Goal: Navigation & Orientation: Find specific page/section

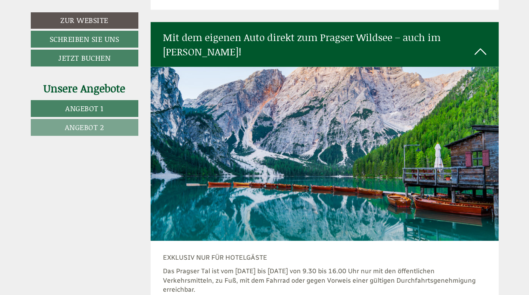
scroll to position [2038, 0]
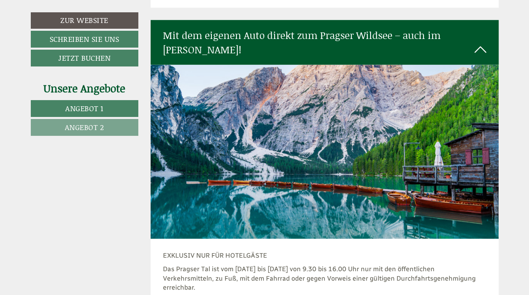
click at [454, 146] on img at bounding box center [325, 152] width 348 height 174
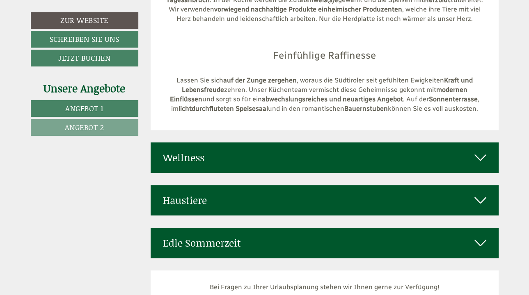
scroll to position [3057, 0]
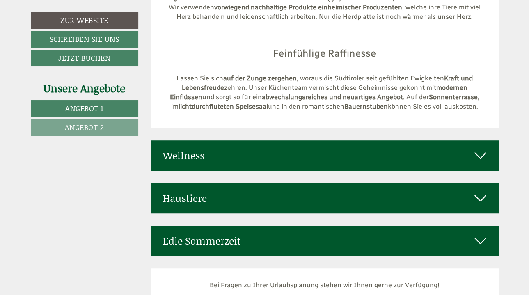
click at [468, 140] on div "Wellness" at bounding box center [325, 155] width 348 height 30
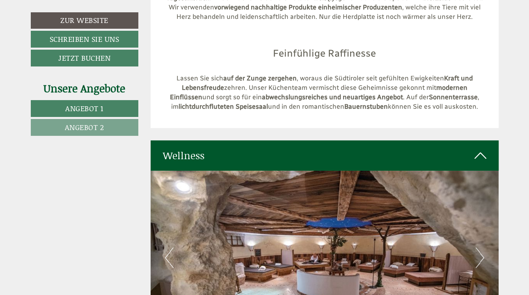
click at [478, 248] on button "Next" at bounding box center [480, 258] width 9 height 21
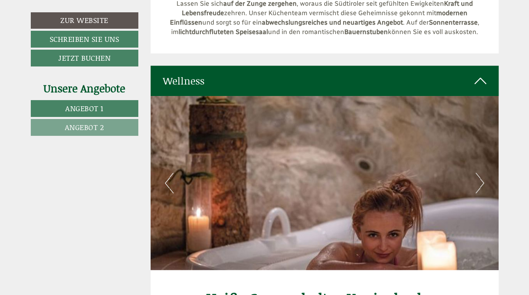
scroll to position [3145, 0]
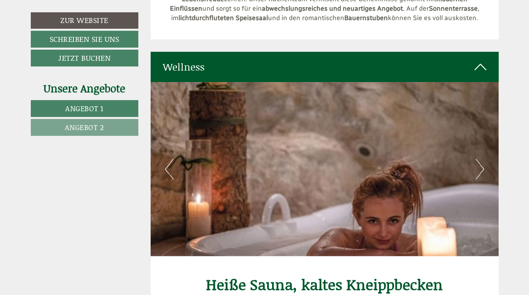
click at [480, 159] on button "Next" at bounding box center [480, 169] width 9 height 21
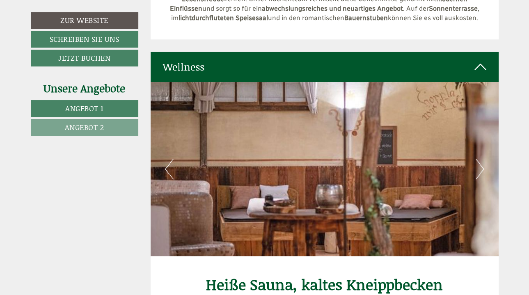
click at [479, 159] on button "Next" at bounding box center [480, 169] width 9 height 21
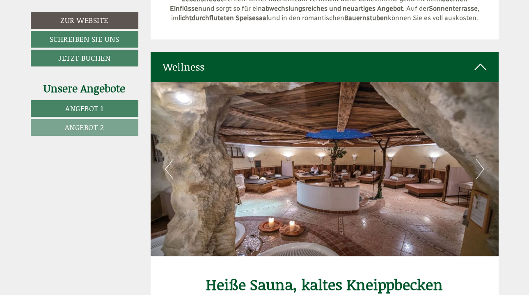
click at [479, 159] on button "Next" at bounding box center [480, 169] width 9 height 21
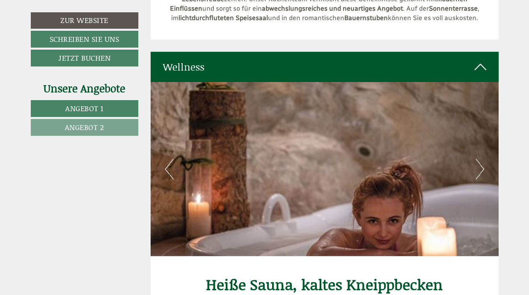
click at [479, 159] on button "Next" at bounding box center [480, 169] width 9 height 21
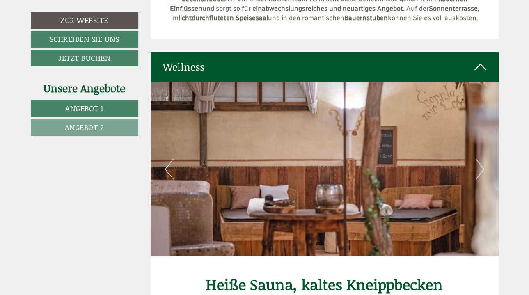
click at [479, 159] on button "Next" at bounding box center [480, 169] width 9 height 21
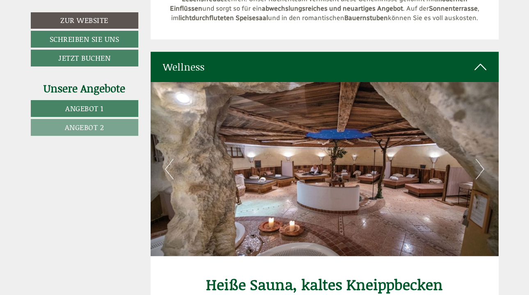
click at [479, 159] on button "Next" at bounding box center [480, 169] width 9 height 21
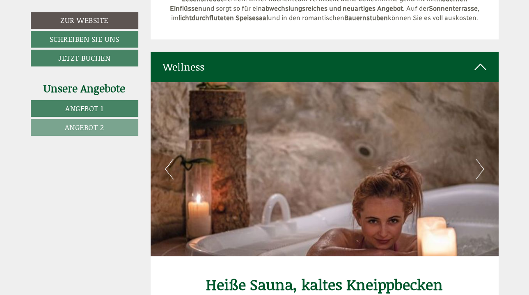
click at [479, 159] on button "Next" at bounding box center [480, 169] width 9 height 21
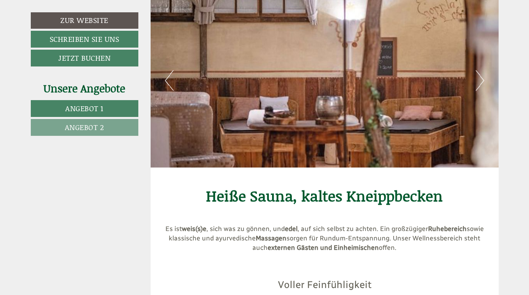
scroll to position [3234, 0]
click at [479, 70] on button "Next" at bounding box center [480, 80] width 9 height 21
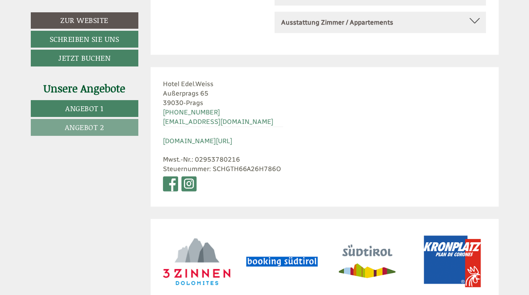
scroll to position [4150, 0]
